Goal: Task Accomplishment & Management: Use online tool/utility

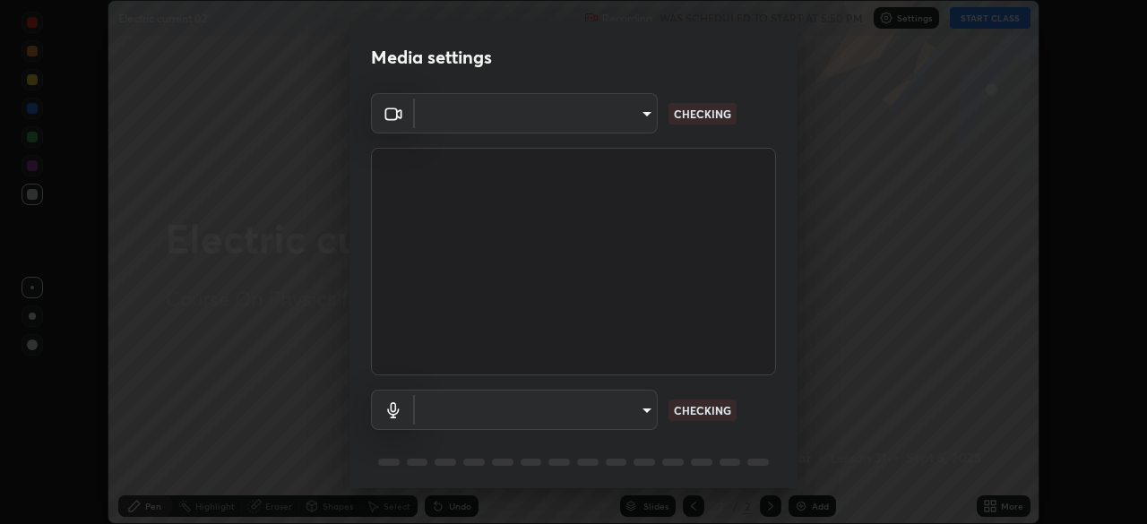
scroll to position [524, 1147]
click at [643, 412] on body "Erase all Electric current 02 Recording WAS SCHEDULED TO START AT 5:50 PM Setti…" at bounding box center [573, 262] width 1147 height 524
type input "7db3104c3122a209b332b64619111aa91615a24fb0de166504fa5909fce8eb30"
type input "communications"
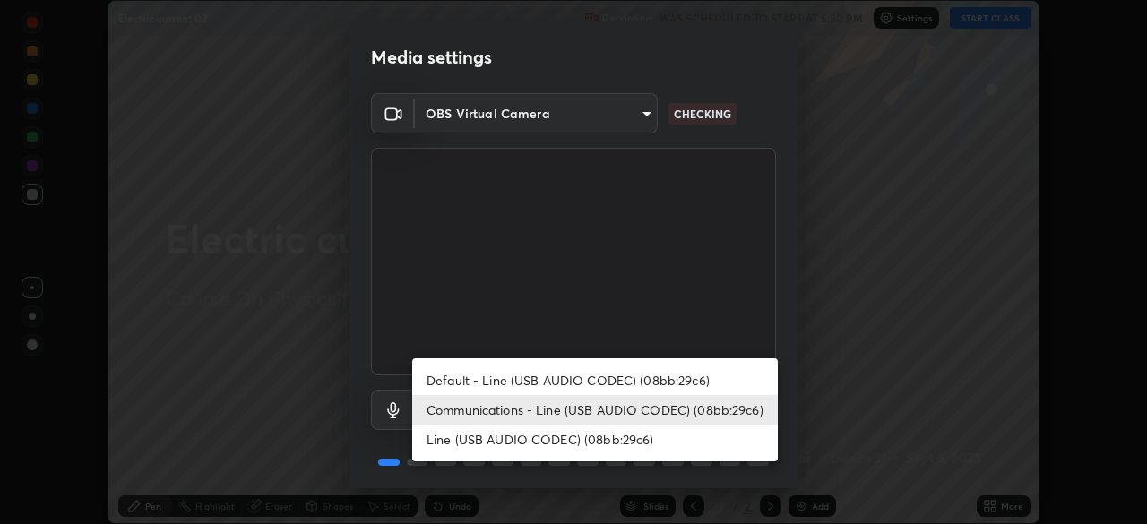
click at [617, 408] on li "Communications - Line (USB AUDIO CODEC) (08bb:29c6)" at bounding box center [595, 410] width 366 height 30
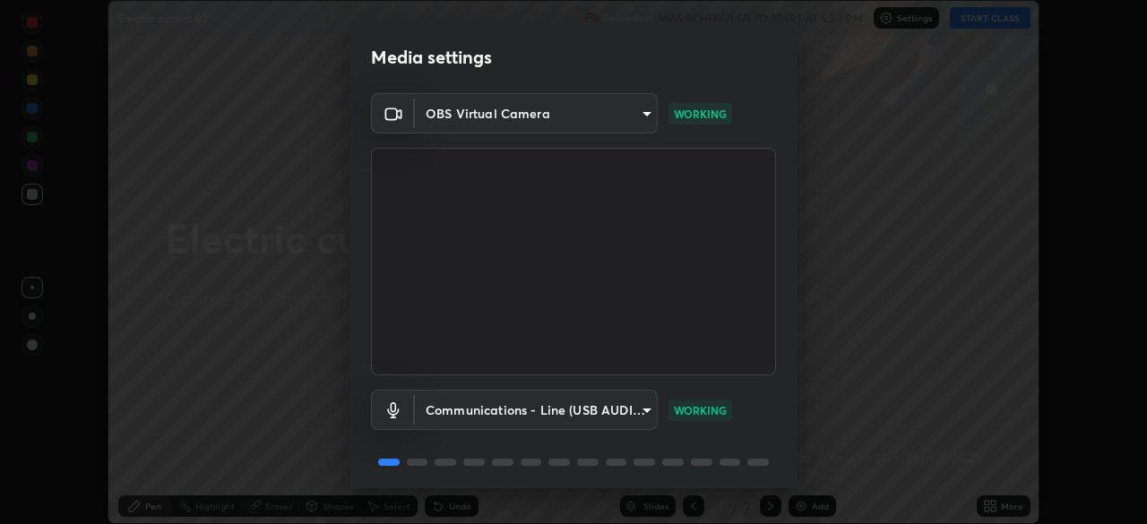
scroll to position [64, 0]
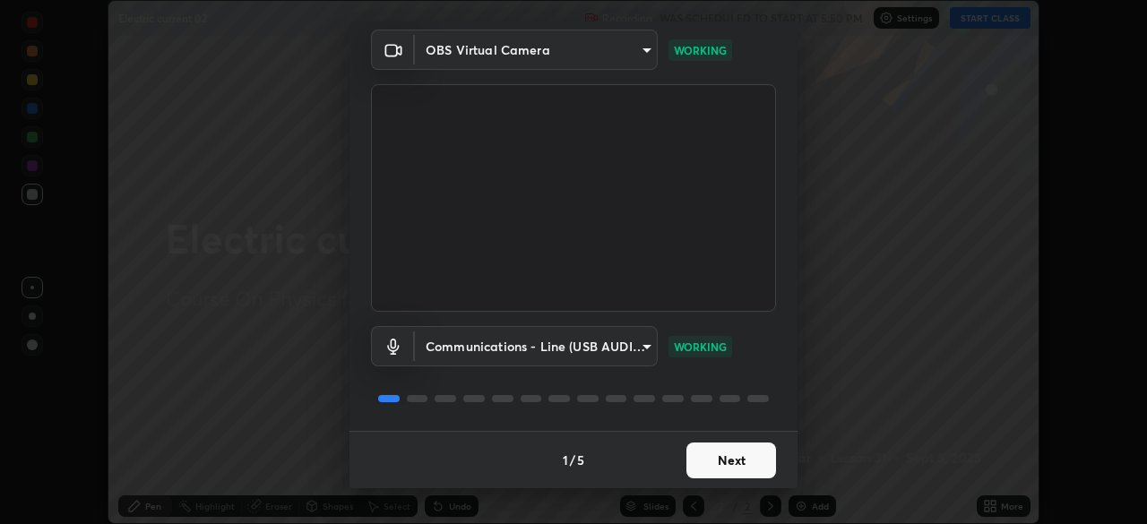
click at [705, 453] on button "Next" at bounding box center [731, 461] width 90 height 36
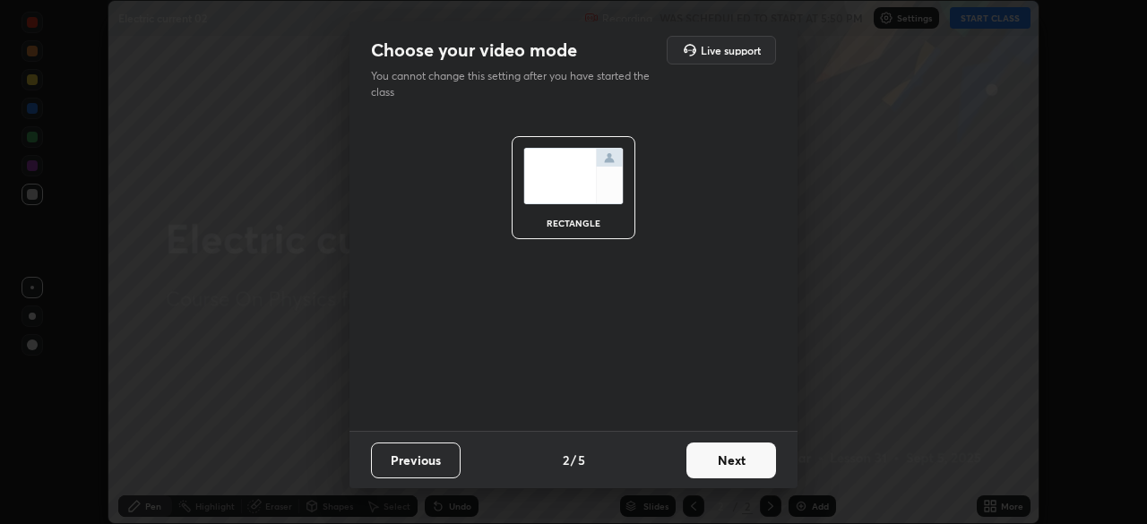
scroll to position [0, 0]
click at [724, 462] on button "Next" at bounding box center [731, 461] width 90 height 36
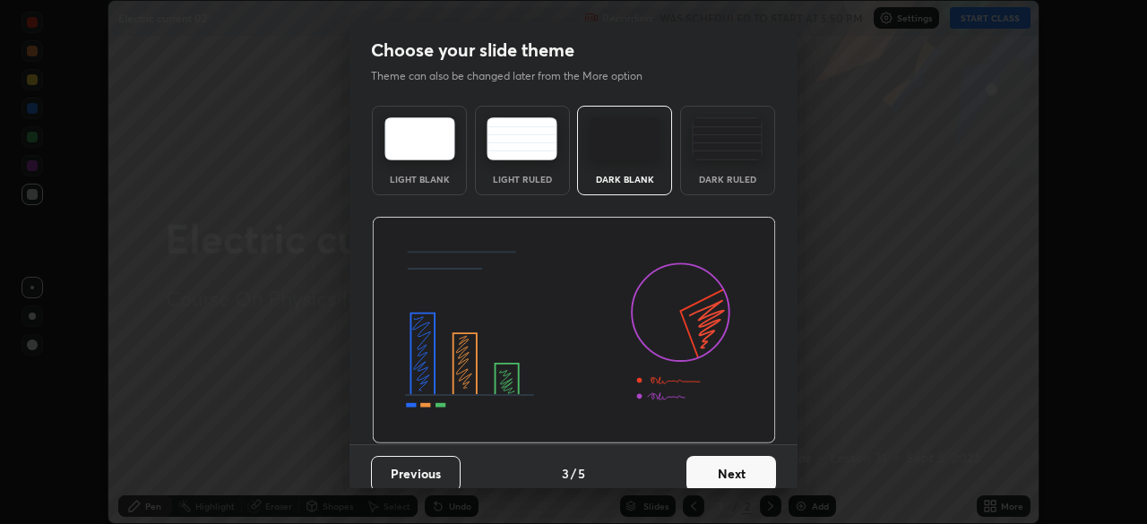
click at [729, 467] on button "Next" at bounding box center [731, 474] width 90 height 36
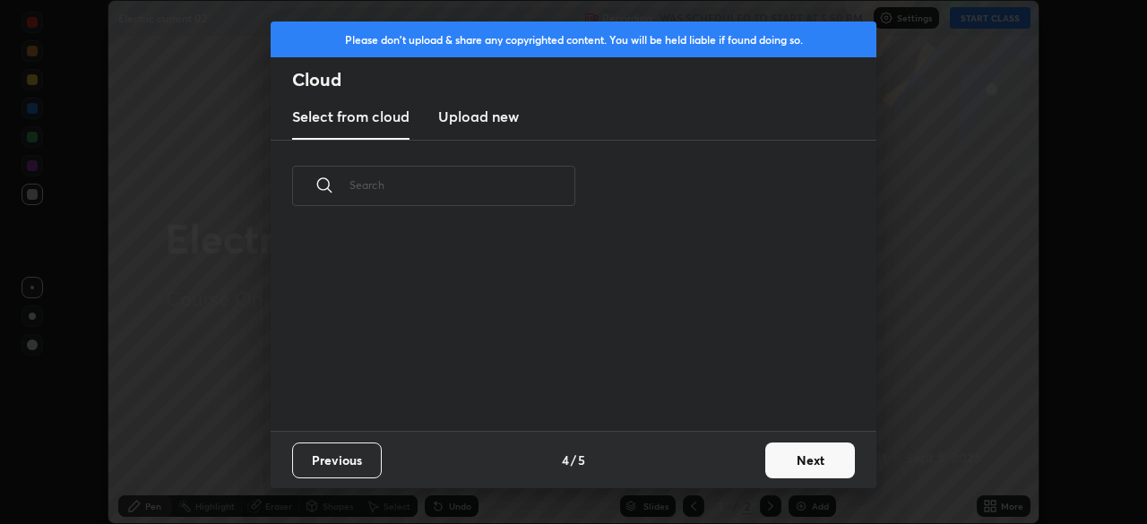
click at [794, 457] on button "Next" at bounding box center [810, 461] width 90 height 36
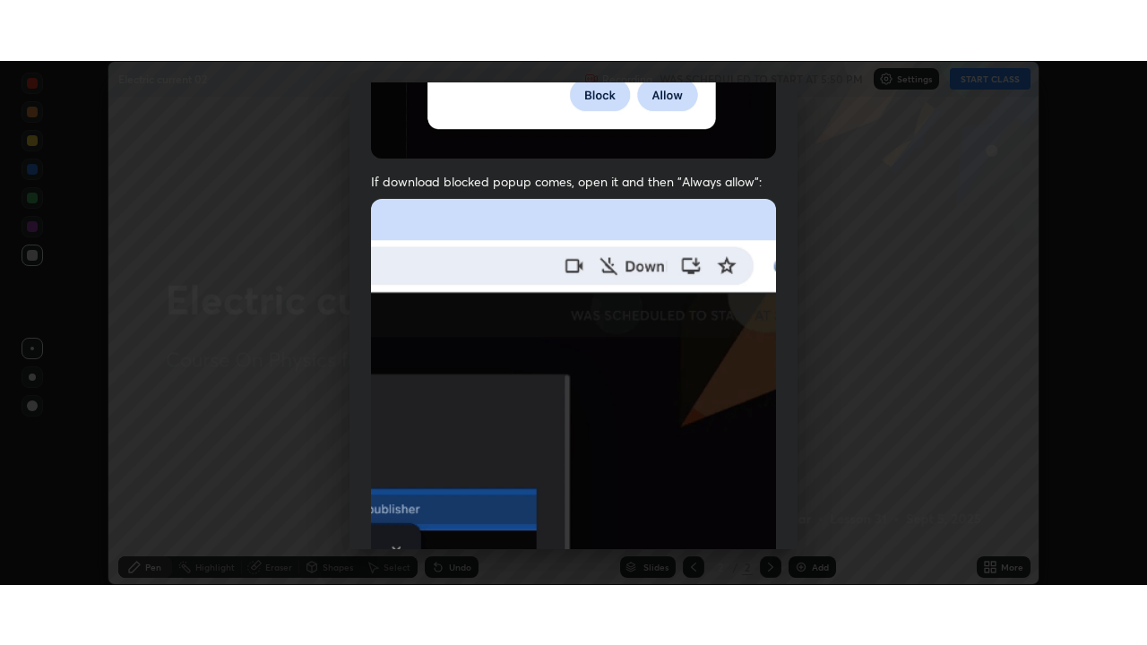
scroll to position [429, 0]
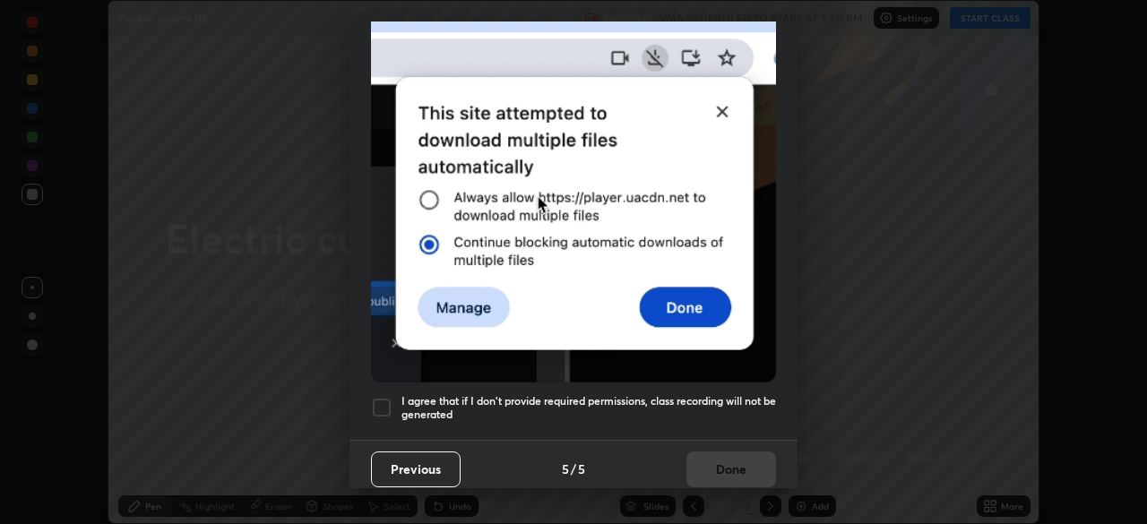
click at [380, 397] on div at bounding box center [382, 408] width 22 height 22
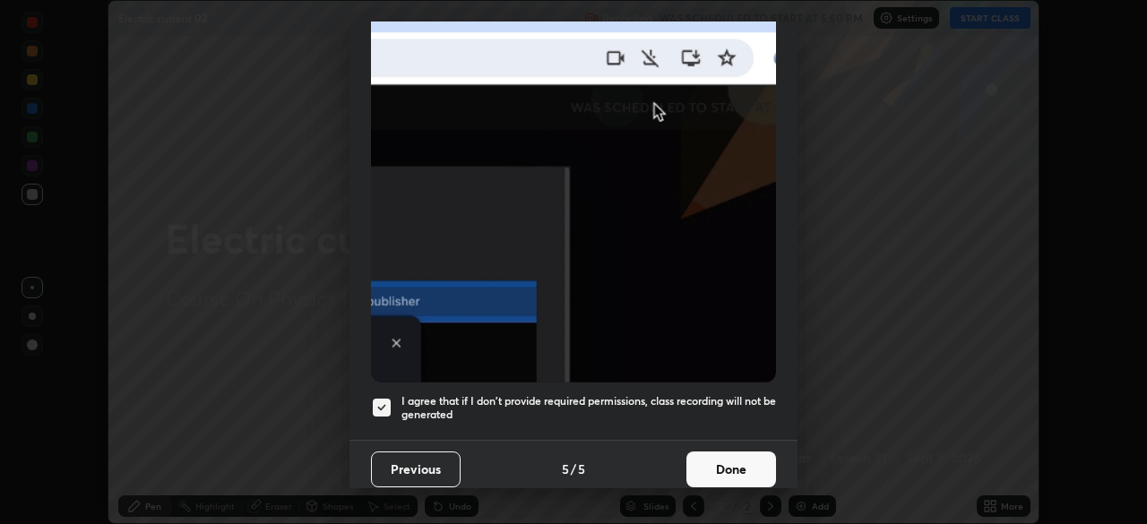
click at [718, 455] on button "Done" at bounding box center [731, 470] width 90 height 36
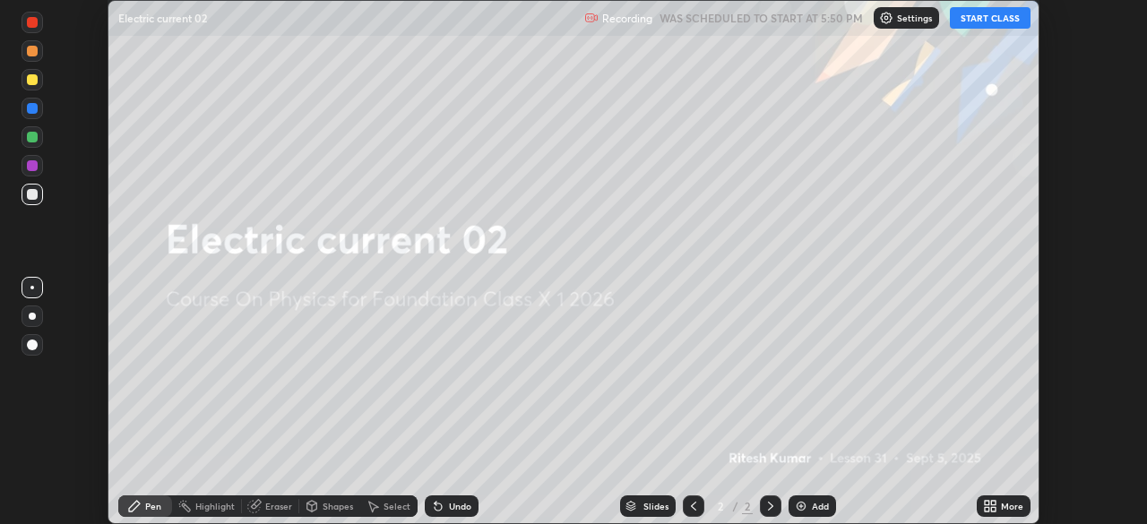
click at [982, 11] on button "START CLASS" at bounding box center [990, 18] width 81 height 22
click at [987, 504] on icon at bounding box center [987, 503] width 4 height 4
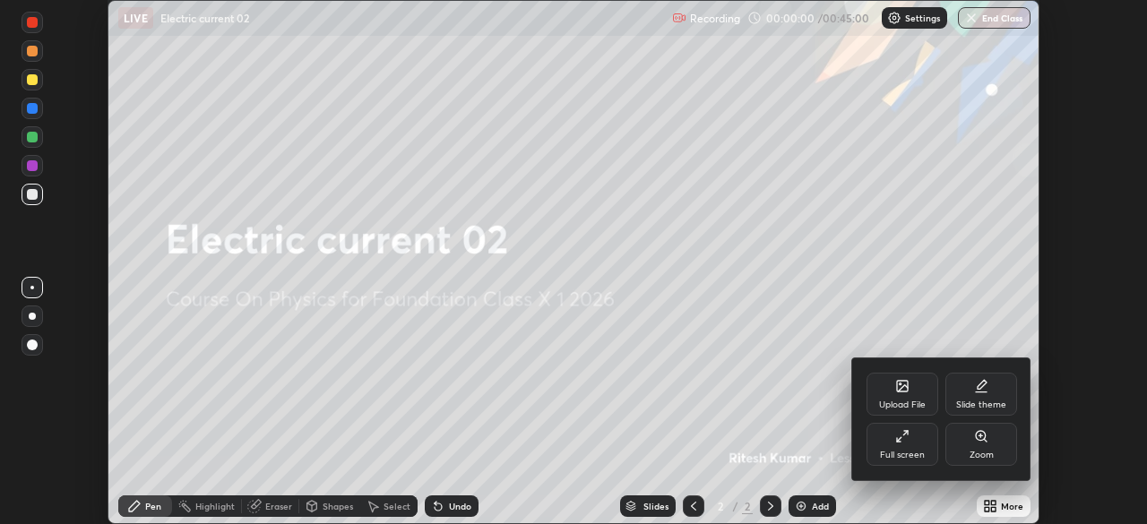
click at [905, 443] on icon at bounding box center [902, 436] width 14 height 14
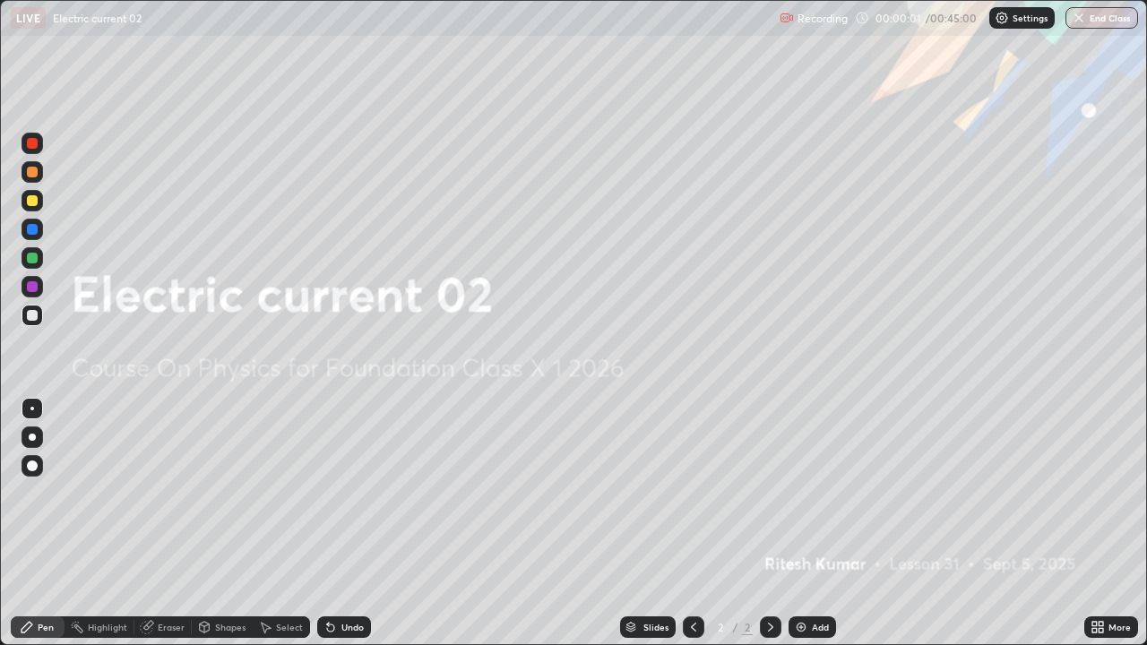
scroll to position [645, 1147]
click at [801, 523] on img at bounding box center [801, 627] width 14 height 14
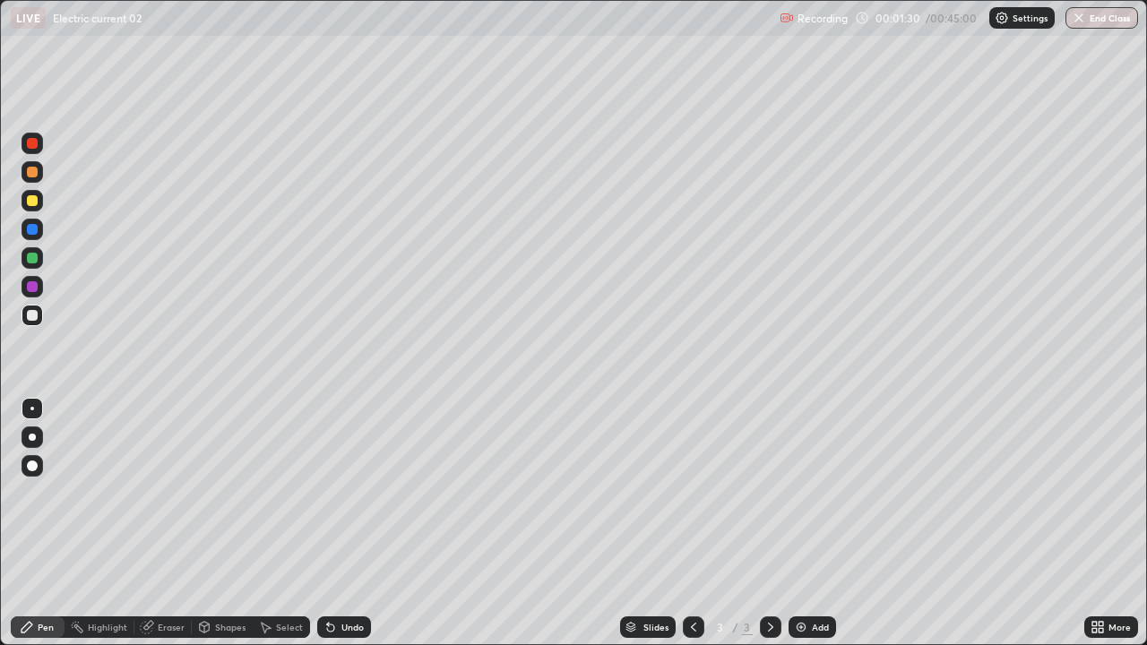
click at [797, 523] on img at bounding box center [801, 627] width 14 height 14
click at [30, 314] on div at bounding box center [32, 315] width 11 height 11
click at [806, 523] on div "Add" at bounding box center [812, 628] width 47 height 22
click at [39, 202] on div at bounding box center [33, 201] width 22 height 22
click at [30, 317] on div at bounding box center [32, 315] width 11 height 11
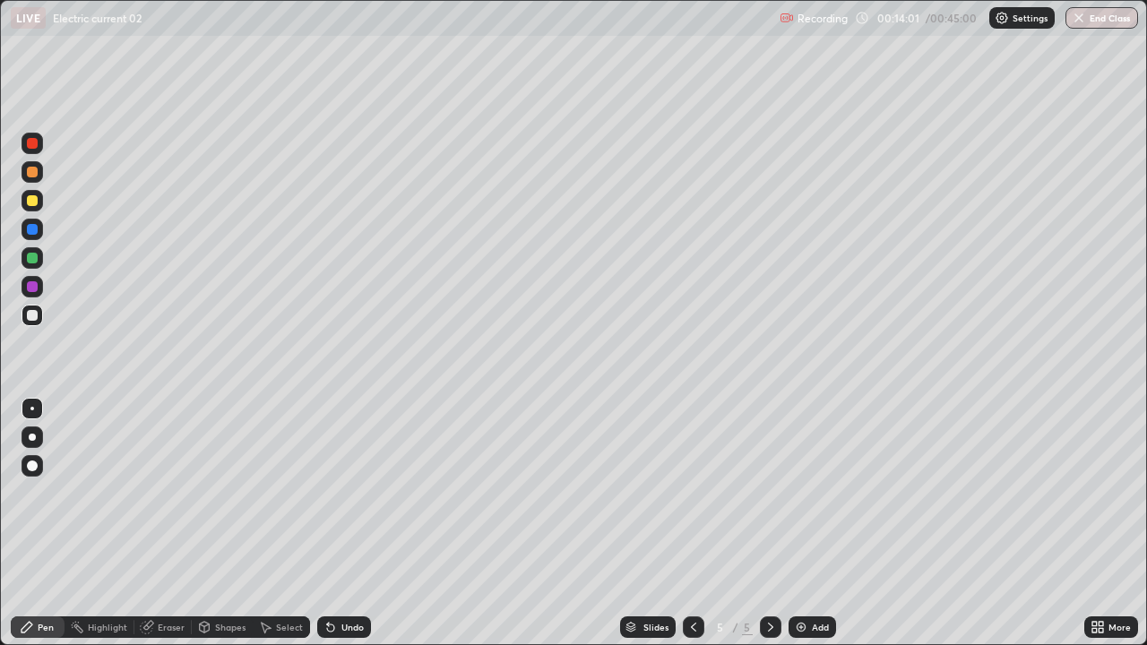
click at [806, 523] on img at bounding box center [801, 627] width 14 height 14
click at [36, 174] on div at bounding box center [32, 172] width 11 height 11
click at [799, 523] on img at bounding box center [801, 627] width 14 height 14
click at [34, 144] on div at bounding box center [32, 143] width 11 height 11
click at [30, 314] on div at bounding box center [32, 315] width 11 height 11
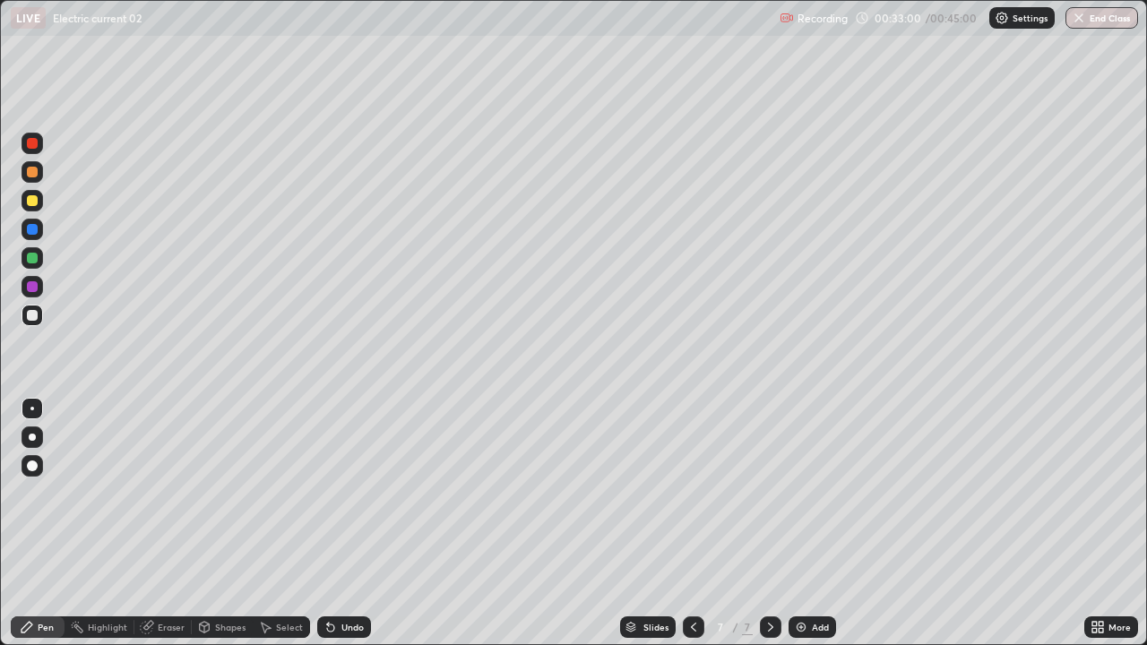
click at [795, 523] on img at bounding box center [801, 627] width 14 height 14
click at [33, 171] on div at bounding box center [32, 172] width 11 height 11
click at [31, 201] on div at bounding box center [32, 200] width 11 height 11
click at [30, 258] on div at bounding box center [32, 258] width 11 height 11
click at [29, 199] on div at bounding box center [32, 200] width 11 height 11
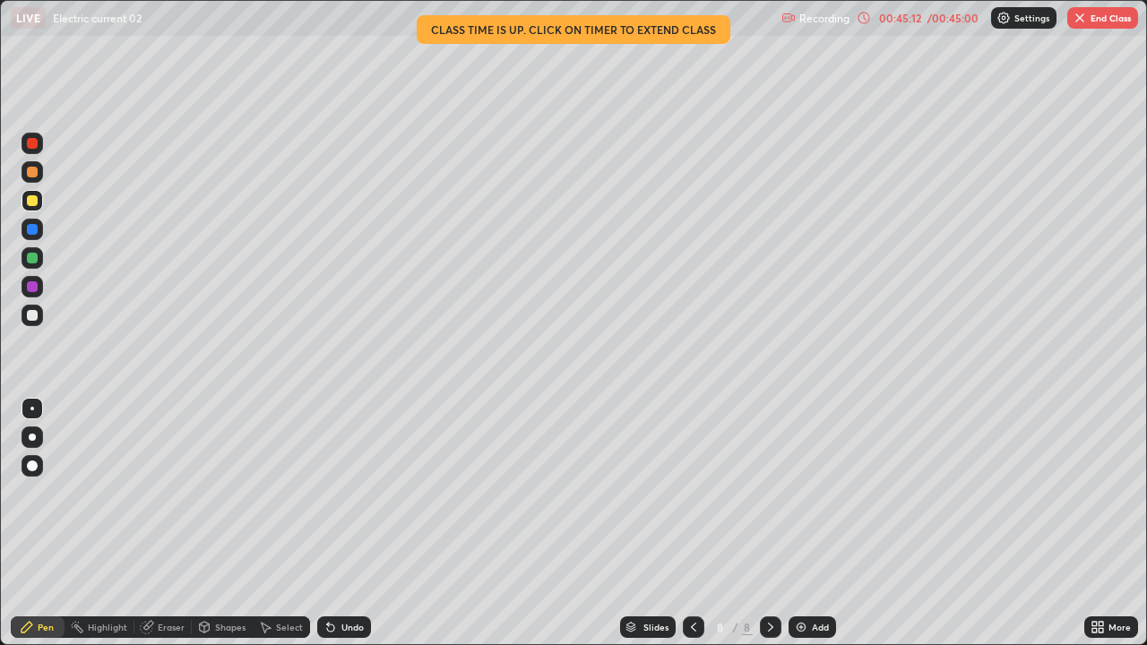
click at [1093, 16] on button "End Class" at bounding box center [1102, 18] width 71 height 22
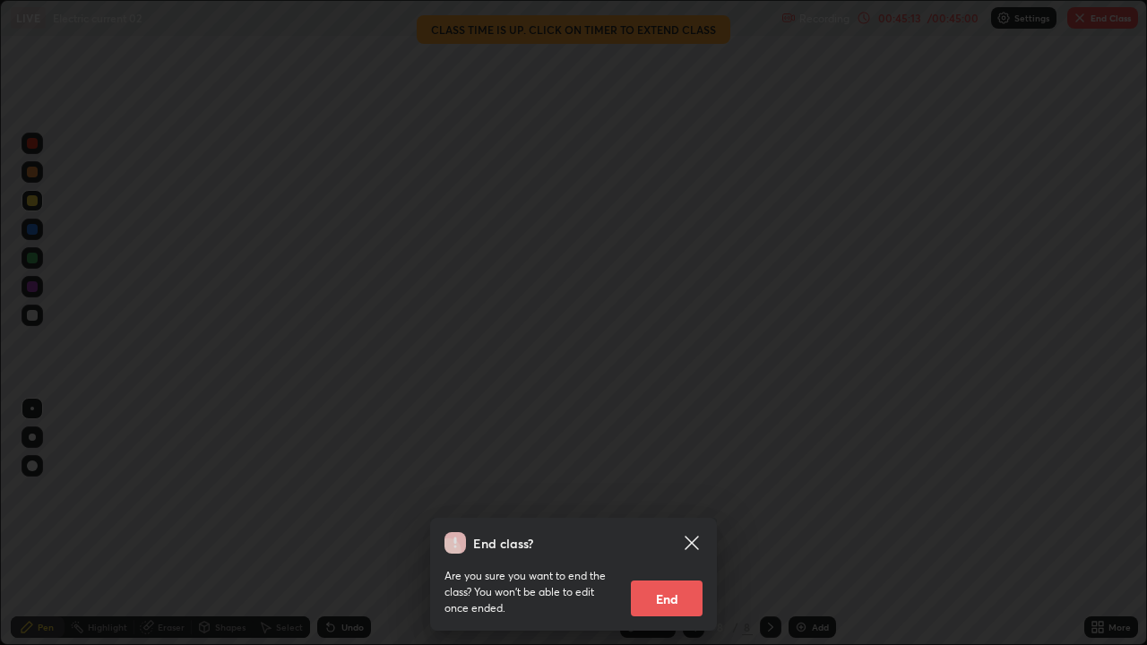
click at [652, 523] on button "End" at bounding box center [667, 599] width 72 height 36
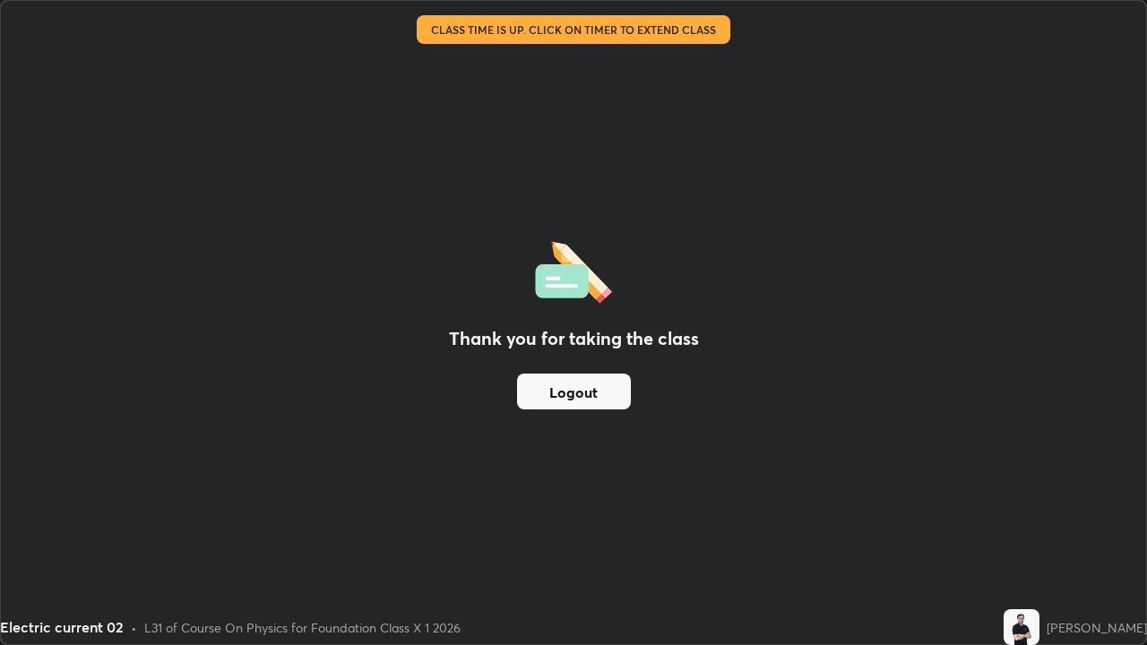
click at [601, 384] on button "Logout" at bounding box center [574, 392] width 114 height 36
